Goal: Task Accomplishment & Management: Use online tool/utility

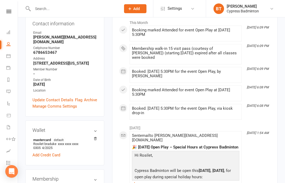
click at [10, 12] on icon at bounding box center [8, 11] width 5 height 3
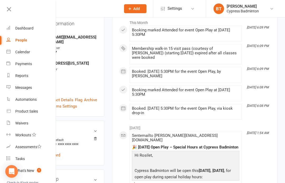
click at [36, 109] on div "Product Sales" at bounding box center [26, 111] width 23 height 4
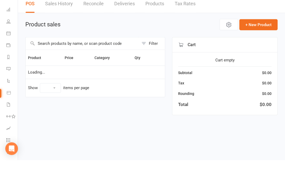
select select "100"
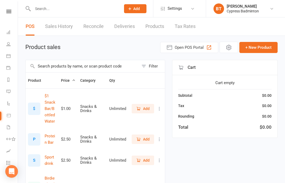
click at [155, 64] on div "Filter" at bounding box center [153, 66] width 9 height 6
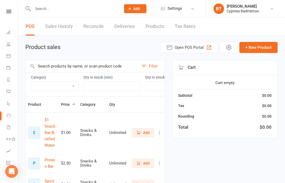
click at [55, 89] on select "Bag Birdies Clerical Merchandise .Other Merchandise Rackets Merchandise Shoes R…" at bounding box center [54, 86] width 47 height 9
select select "3532"
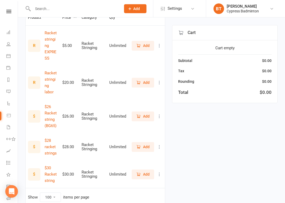
scroll to position [88, 0]
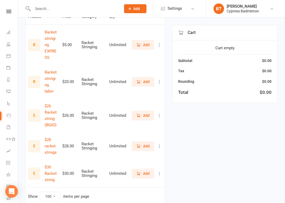
click at [142, 171] on span "Add" at bounding box center [142, 174] width 13 height 6
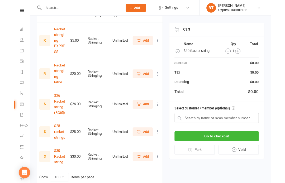
scroll to position [108, 0]
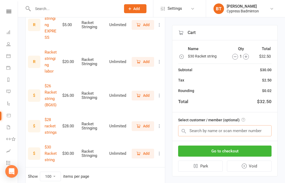
click at [262, 129] on input "text" at bounding box center [224, 130] width 93 height 11
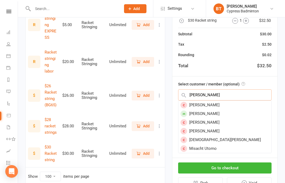
type input "Chris"
click at [210, 109] on div "[PERSON_NAME]" at bounding box center [224, 113] width 93 height 9
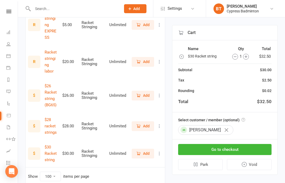
click at [261, 148] on button "Go to checkout" at bounding box center [224, 149] width 93 height 11
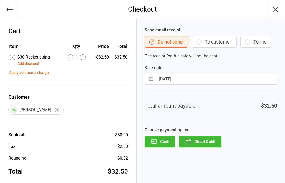
click at [212, 146] on button "Direct Debit" at bounding box center [200, 142] width 42 height 12
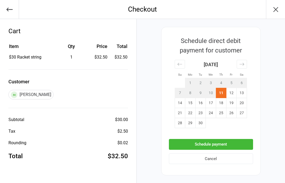
click at [243, 143] on button "Schedule payment" at bounding box center [211, 144] width 84 height 11
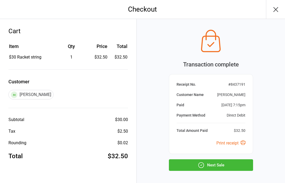
click at [243, 167] on button "Next Sale" at bounding box center [211, 165] width 84 height 12
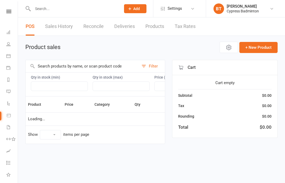
select select "100"
select select "3532"
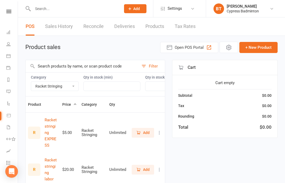
select select "3532"
select select "100"
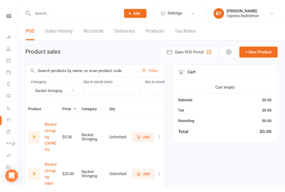
scroll to position [1, 0]
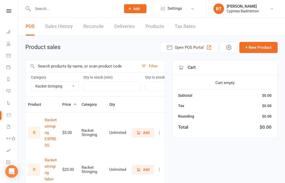
click at [11, 33] on link "Dashboard" at bounding box center [12, 32] width 12 height 12
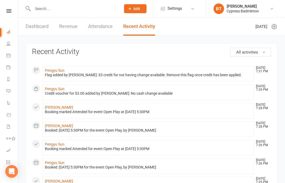
click at [33, 26] on link "Dashboard" at bounding box center [37, 26] width 23 height 18
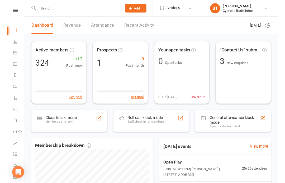
scroll to position [10, 0]
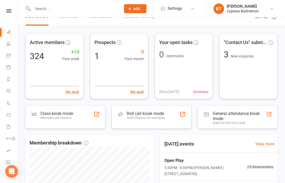
click at [171, 119] on div "Roll call kiosk mode Staff check-in for members" at bounding box center [152, 116] width 80 height 23
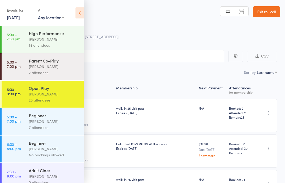
click at [71, 90] on div "Open Play" at bounding box center [54, 88] width 50 height 6
click at [83, 8] on icon at bounding box center [79, 12] width 8 height 11
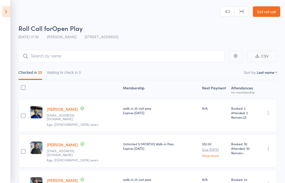
click at [166, 62] on input "search" at bounding box center [121, 56] width 206 height 12
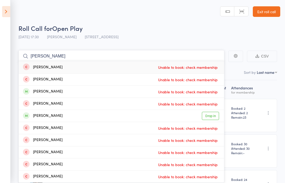
type input "[PERSON_NAME]"
click at [214, 115] on link "Drop in" at bounding box center [210, 116] width 17 height 8
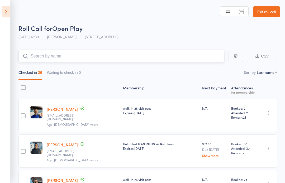
click at [143, 58] on input "search" at bounding box center [121, 56] width 206 height 12
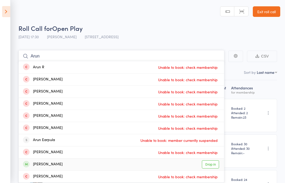
type input "Arun"
click at [214, 163] on link "Drop in" at bounding box center [210, 164] width 17 height 8
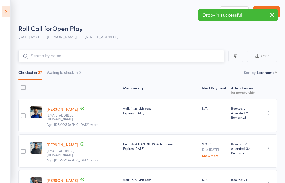
click at [271, 77] on nav "Checked in 27 Waiting to check in 0" at bounding box center [147, 74] width 263 height 12
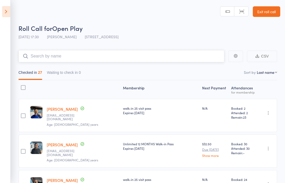
click at [265, 76] on nav "Checked in 27 Waiting to check in 0" at bounding box center [147, 74] width 263 height 12
click at [267, 69] on nav "Checked in 27 Waiting to check in 0" at bounding box center [147, 74] width 263 height 12
click at [267, 73] on select "First name Last name Birthday [DATE]? Behind on payments? Check in time Next pa…" at bounding box center [267, 72] width 20 height 5
select select "4"
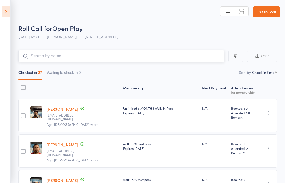
click at [175, 56] on input "search" at bounding box center [121, 56] width 206 height 12
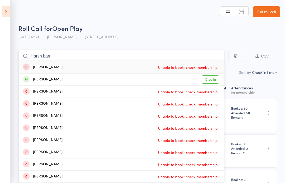
type input "Harsh barn"
click at [214, 82] on link "Drop in" at bounding box center [210, 79] width 17 height 8
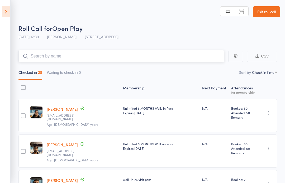
click at [115, 55] on input "search" at bounding box center [121, 56] width 206 height 12
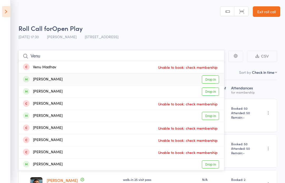
type input "Venu"
click at [213, 78] on link "Drop in" at bounding box center [210, 79] width 17 height 8
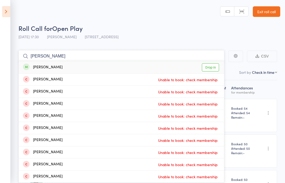
type input "[PERSON_NAME]"
click at [217, 67] on link "Drop in" at bounding box center [210, 67] width 17 height 8
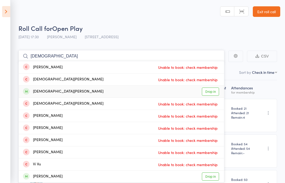
type input "[DEMOGRAPHIC_DATA]"
click at [211, 92] on link "Drop in" at bounding box center [210, 92] width 17 height 8
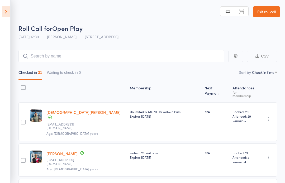
click at [11, 5] on header "Roll Call for Open Play [DATE] 17:30 [PERSON_NAME] [STREET_ADDRESS] Manual sear…" at bounding box center [142, 21] width 285 height 42
click at [4, 12] on icon at bounding box center [6, 11] width 8 height 11
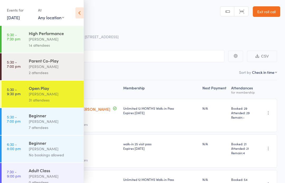
click at [10, 20] on link "[DATE]" at bounding box center [13, 18] width 13 height 6
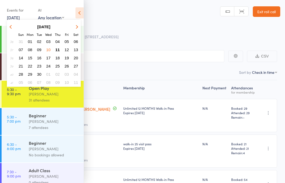
click at [67, 49] on span "12" at bounding box center [67, 49] width 4 height 4
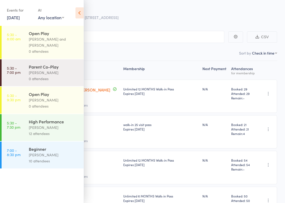
scroll to position [20, 0]
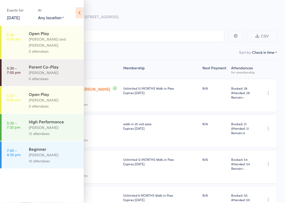
click at [18, 134] on link "5:30 - 7:30 pm High Performance [PERSON_NAME] 12 attendees" at bounding box center [43, 127] width 82 height 27
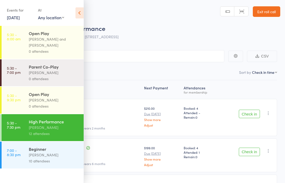
click at [80, 8] on icon at bounding box center [79, 12] width 8 height 11
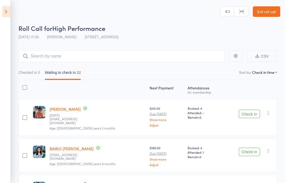
click at [2, 11] on icon at bounding box center [6, 11] width 8 height 11
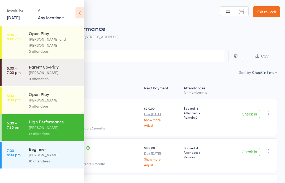
click at [21, 154] on link "7:00 - 8:30 pm Beginner [PERSON_NAME] 10 attendees" at bounding box center [43, 155] width 82 height 27
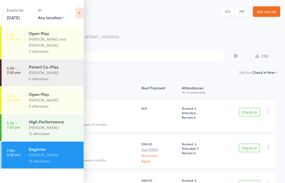
click at [81, 6] on div "Events for [DATE] [DATE] [DATE] Sun Mon Tue Wed Thu Fri Sat 36 31 01 02 03 04 0…" at bounding box center [42, 13] width 84 height 27
click at [81, 12] on icon at bounding box center [79, 12] width 8 height 11
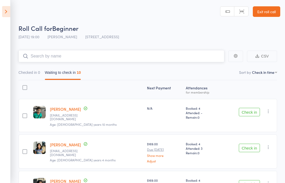
click at [138, 51] on input "search" at bounding box center [121, 56] width 206 height 12
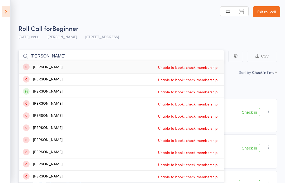
type input "[PERSON_NAME]"
click at [10, 14] on icon at bounding box center [6, 11] width 8 height 11
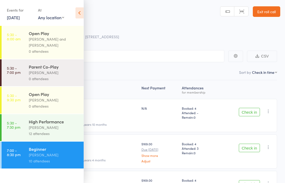
click at [20, 20] on link "[DATE]" at bounding box center [13, 18] width 13 height 6
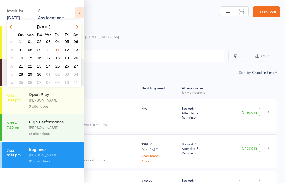
click at [58, 50] on span "11" at bounding box center [57, 49] width 4 height 4
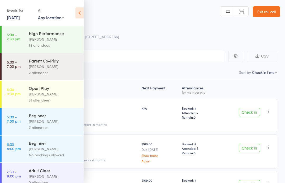
click at [70, 89] on div "Open Play" at bounding box center [54, 88] width 50 height 6
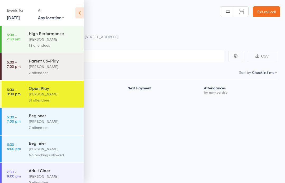
click at [79, 13] on icon at bounding box center [79, 12] width 8 height 11
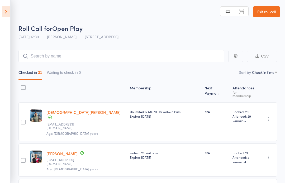
click at [174, 62] on input "search" at bounding box center [121, 56] width 206 height 12
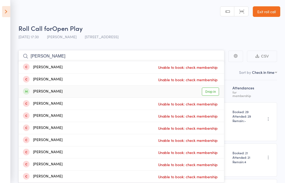
type input "[PERSON_NAME]"
click at [212, 93] on link "Drop in" at bounding box center [210, 92] width 17 height 8
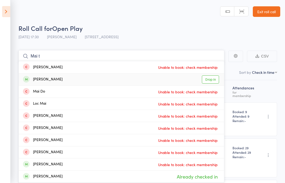
type input "Mai t"
click at [212, 82] on link "Drop in" at bounding box center [210, 79] width 17 height 8
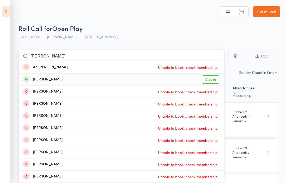
type input "[PERSON_NAME]"
click at [213, 80] on link "Drop in" at bounding box center [210, 79] width 17 height 8
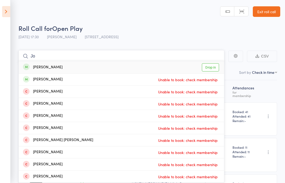
type input "Jo"
click at [211, 68] on link "Drop in" at bounding box center [210, 67] width 17 height 8
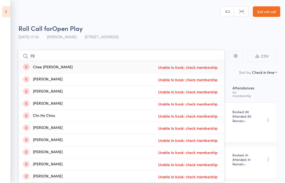
type input "H"
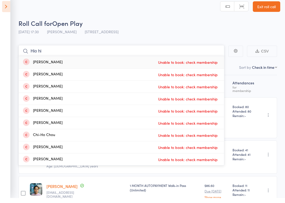
scroll to position [31, 0]
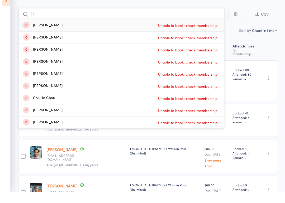
type input "H"
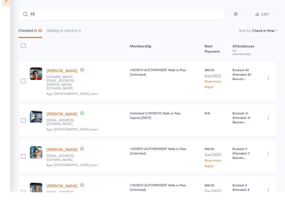
click at [102, 150] on div "[PERSON_NAME] [EMAIL_ADDRESS][DOMAIN_NAME] Age: [DEMOGRAPHIC_DATA] years" at bounding box center [85, 167] width 83 height 34
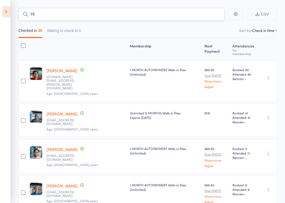
click at [57, 12] on input "Hi" at bounding box center [121, 14] width 206 height 12
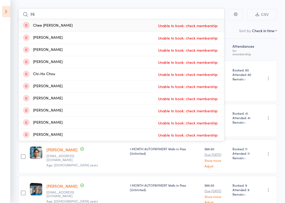
type input "H"
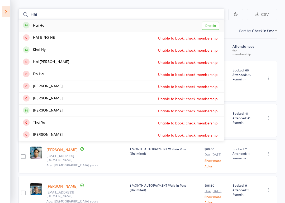
type input "Hai"
click at [213, 25] on link "Drop in" at bounding box center [210, 26] width 17 height 8
